Goal: Book appointment/travel/reservation

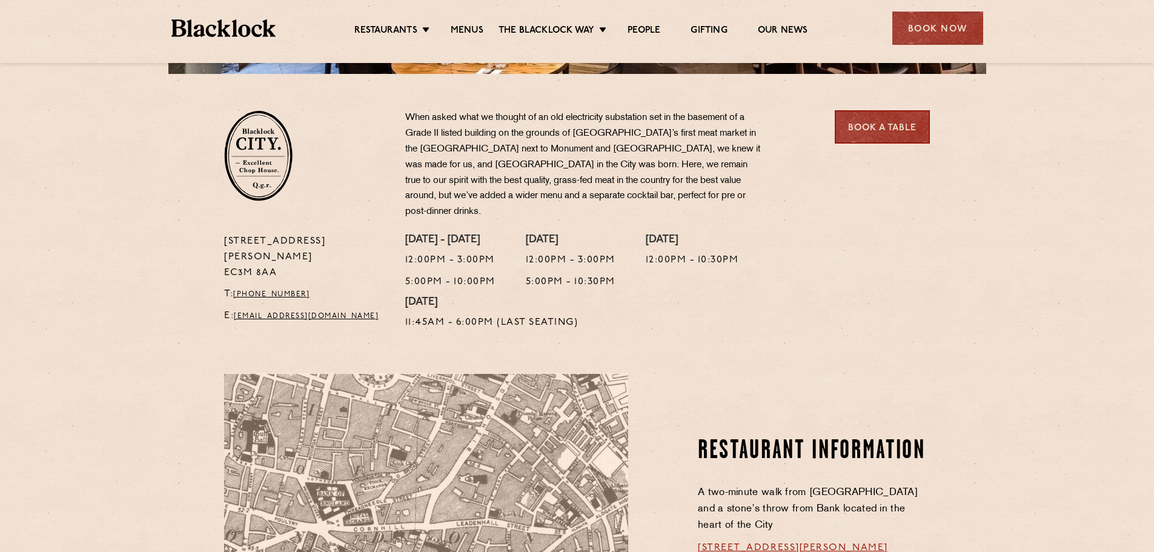
scroll to position [363, 0]
click at [888, 130] on link "Book a Table" at bounding box center [882, 126] width 95 height 33
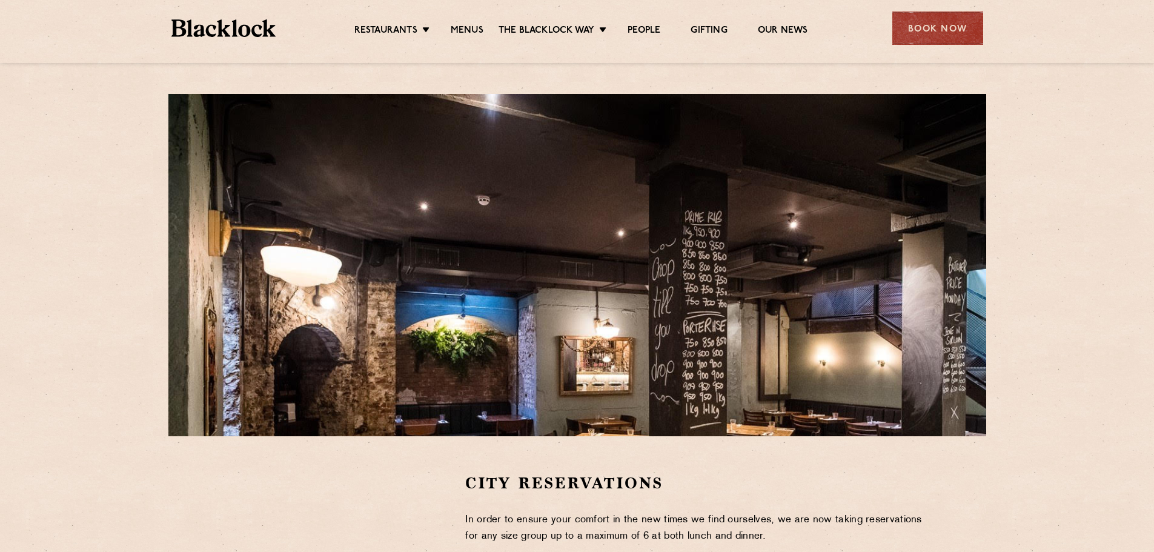
scroll to position [484, 0]
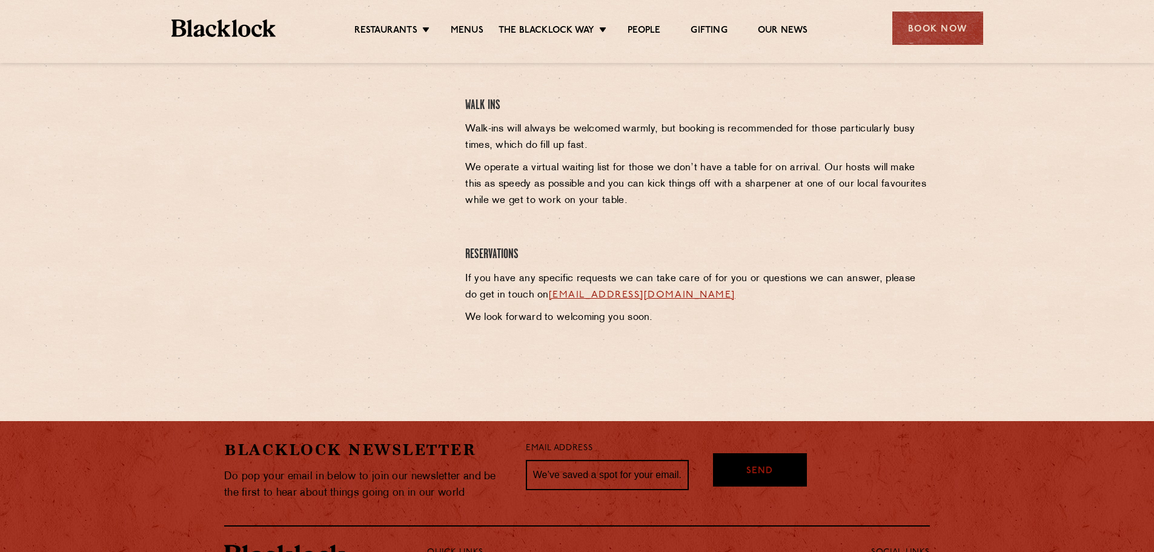
drag, startPoint x: 753, startPoint y: 294, endPoint x: 538, endPoint y: 296, distance: 215.0
click at [538, 296] on p "If you have any specific requests we can take care of for you or questions we c…" at bounding box center [697, 287] width 465 height 33
click at [569, 292] on link "[EMAIL_ADDRESS][DOMAIN_NAME]" at bounding box center [642, 295] width 187 height 10
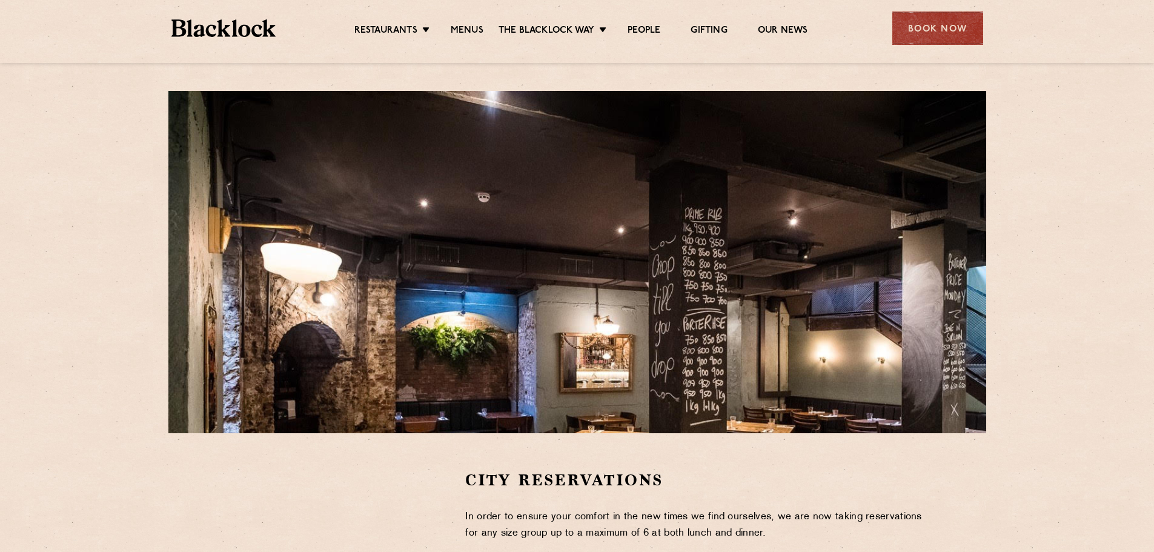
scroll to position [0, 0]
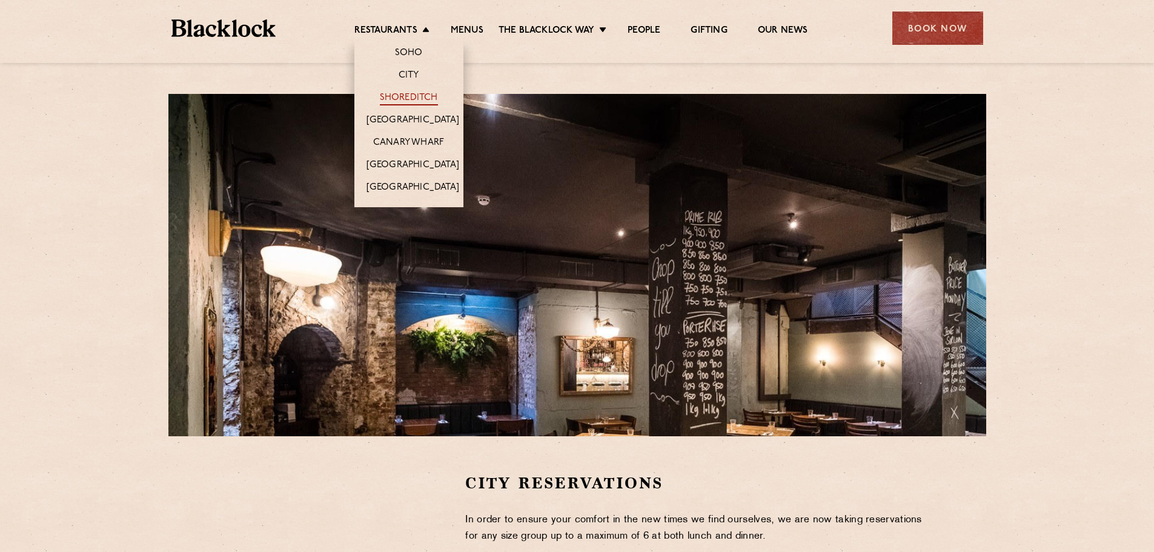
click at [412, 92] on link "Shoreditch" at bounding box center [409, 98] width 58 height 13
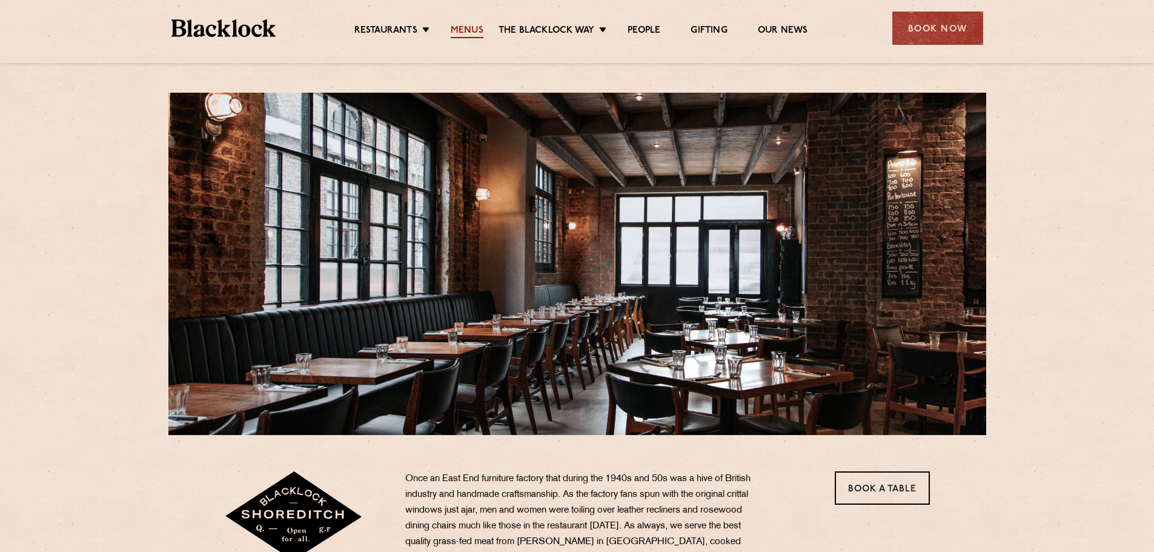
scroll to position [1, 0]
click at [460, 28] on link "Menus" at bounding box center [467, 31] width 33 height 13
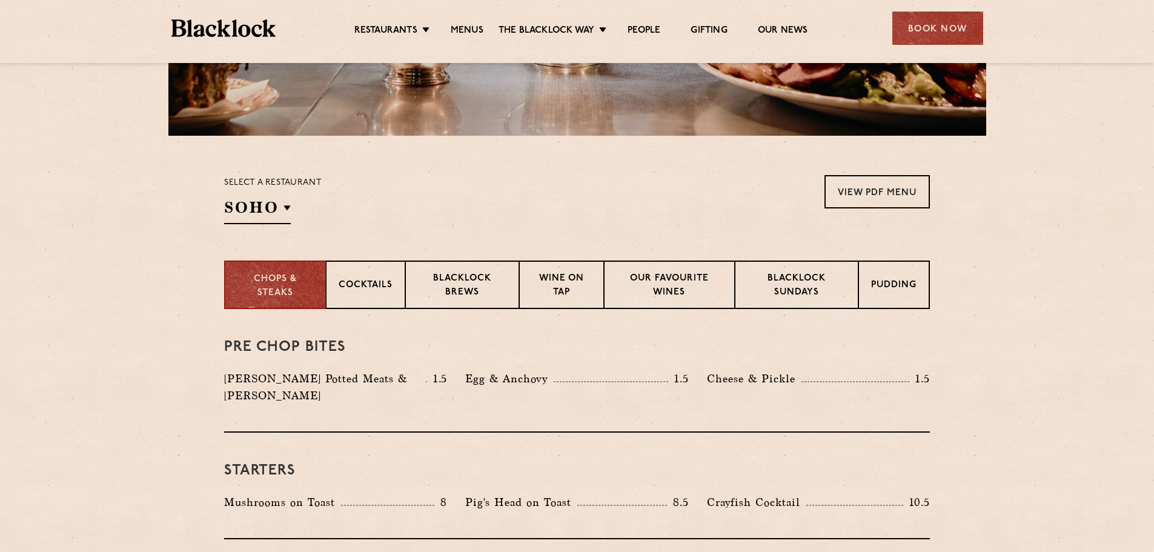
scroll to position [302, 0]
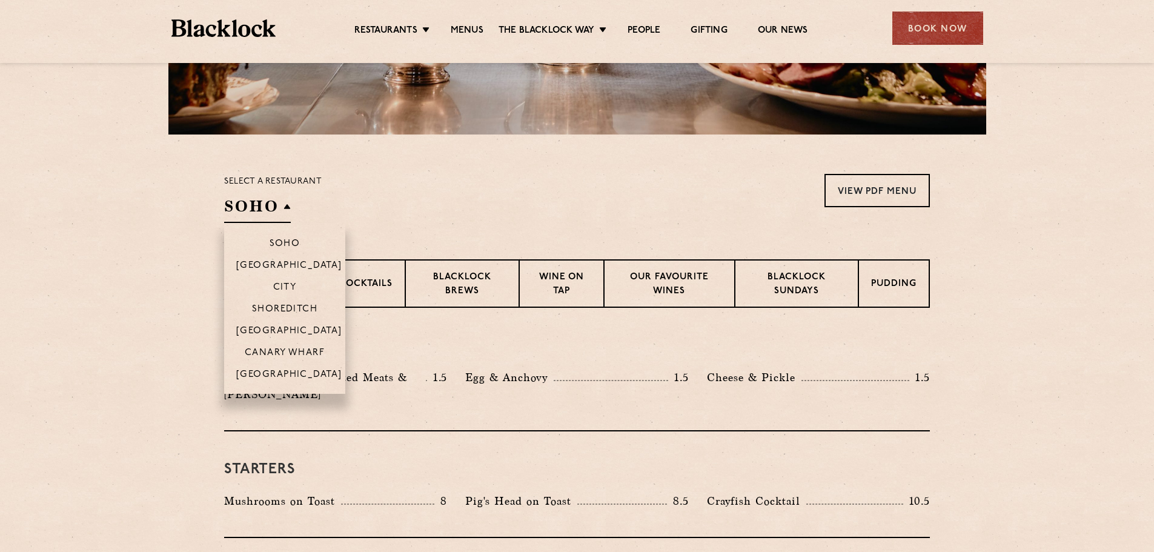
click at [286, 206] on h2 "SOHO" at bounding box center [257, 209] width 67 height 27
click at [285, 306] on p "Shoreditch" at bounding box center [285, 310] width 66 height 12
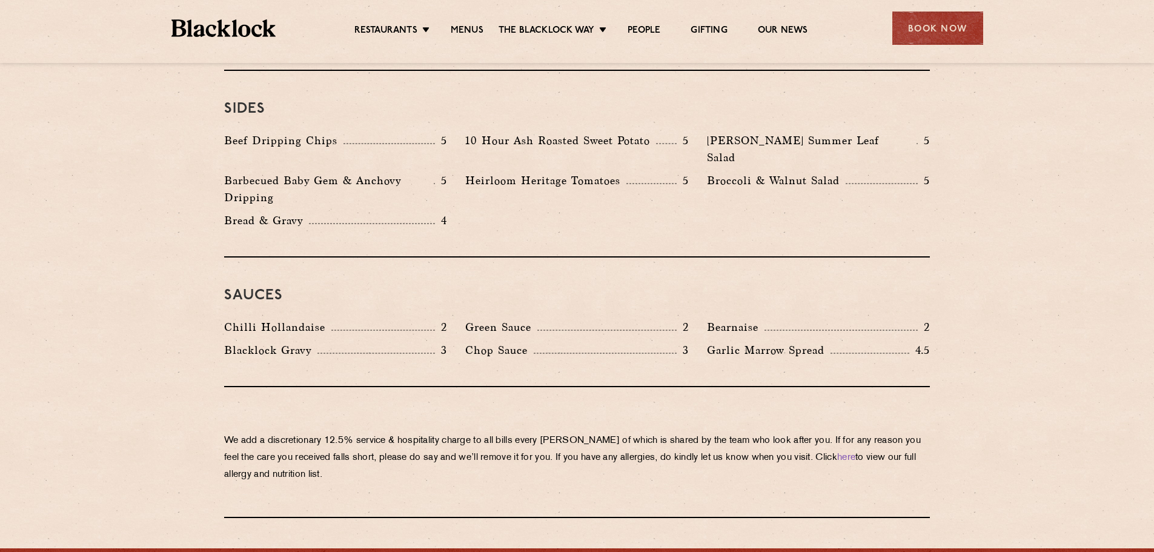
scroll to position [1876, 0]
